Goal: Navigation & Orientation: Find specific page/section

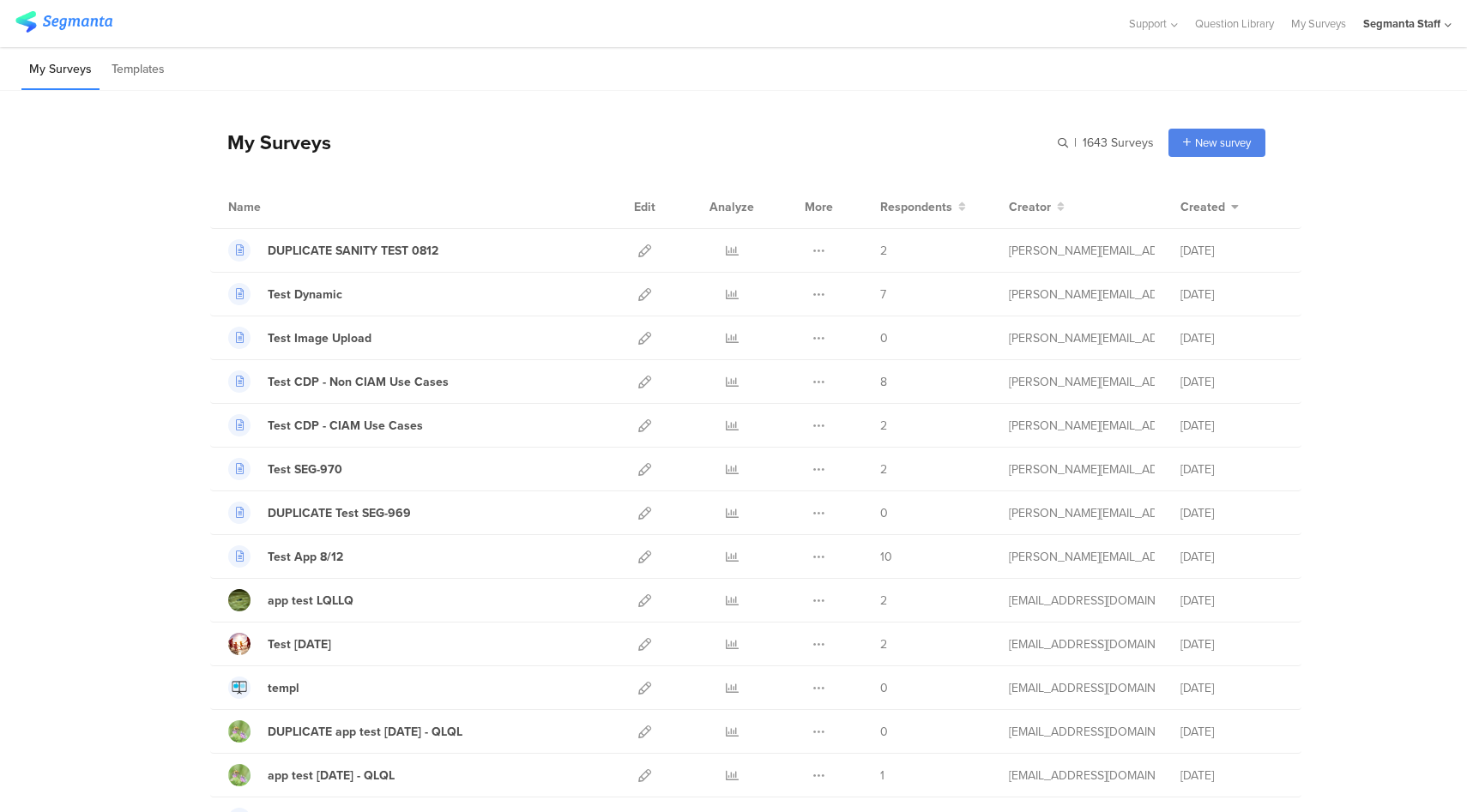
click at [1422, 32] on div "Segmanta Staff" at bounding box center [1407, 24] width 89 height 47
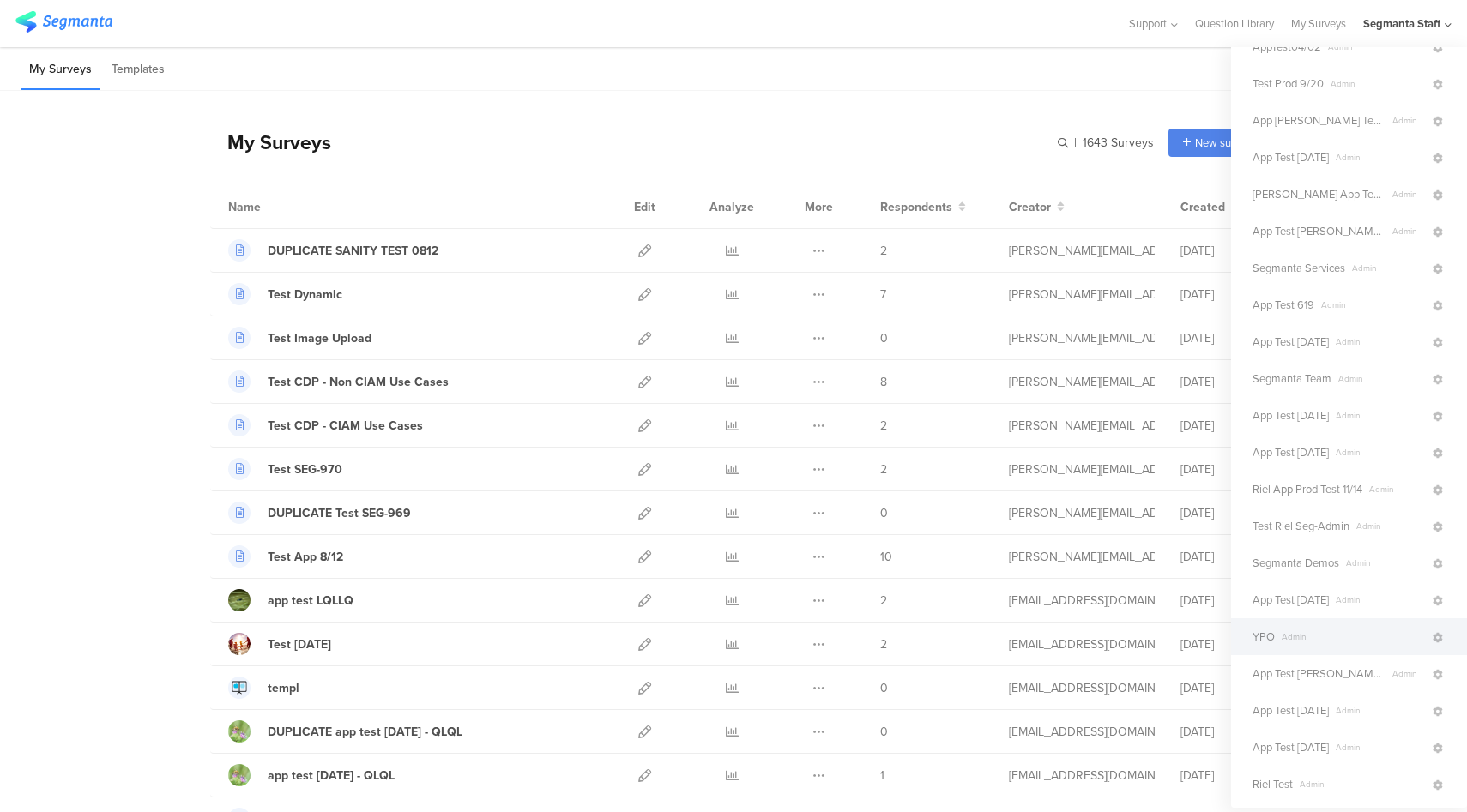
scroll to position [10, 0]
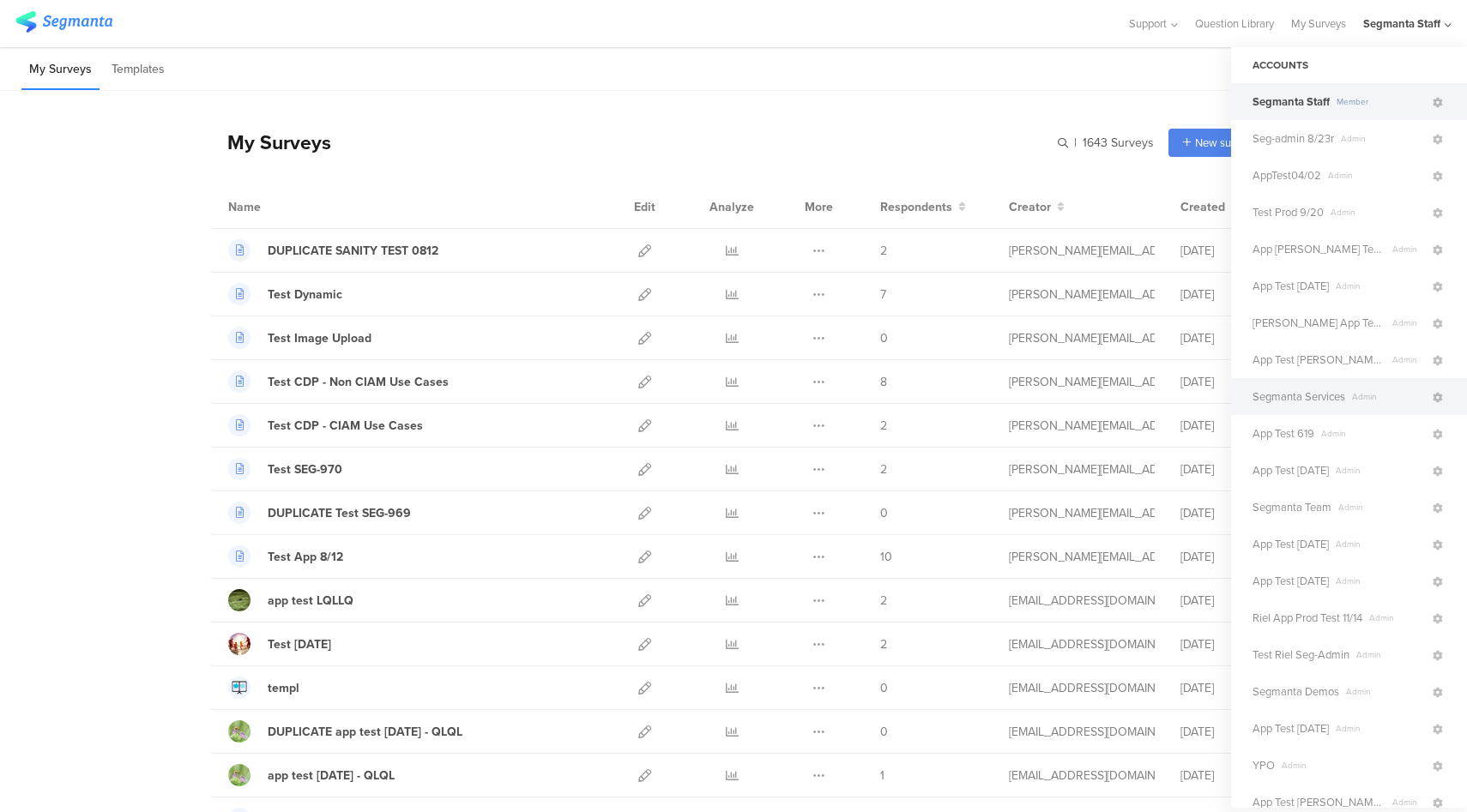
click at [1329, 402] on span "Segmanta Services" at bounding box center [1299, 396] width 93 height 17
